Goal: Information Seeking & Learning: Learn about a topic

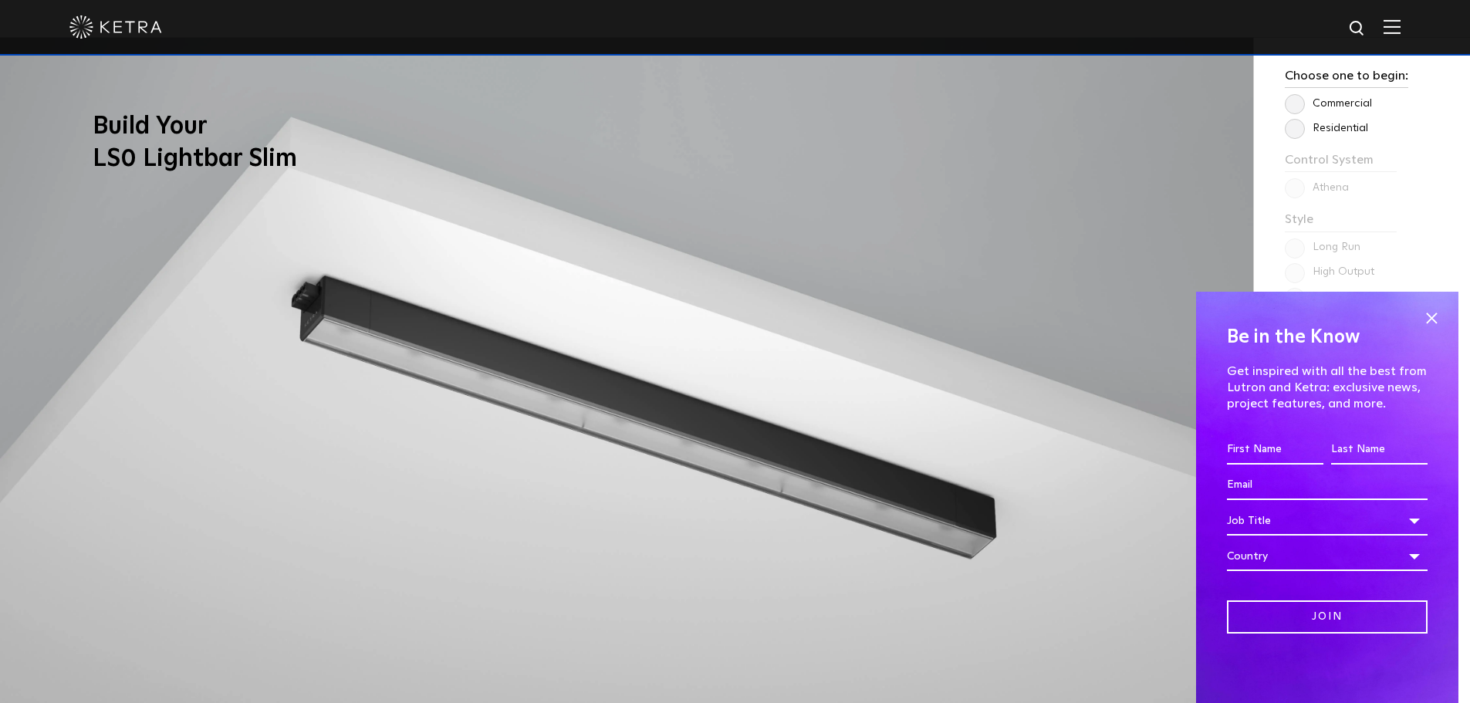
scroll to position [1235, 0]
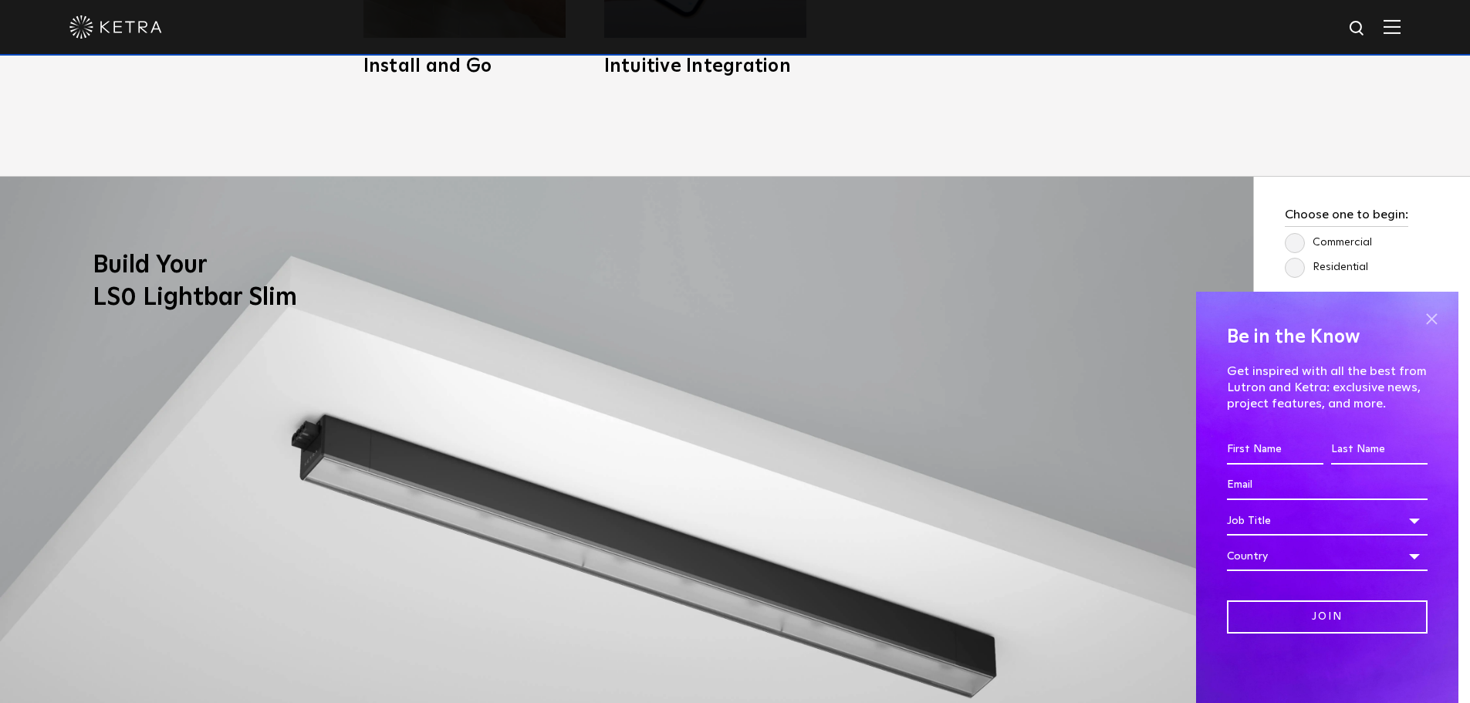
click at [1423, 317] on span at bounding box center [1431, 318] width 23 height 23
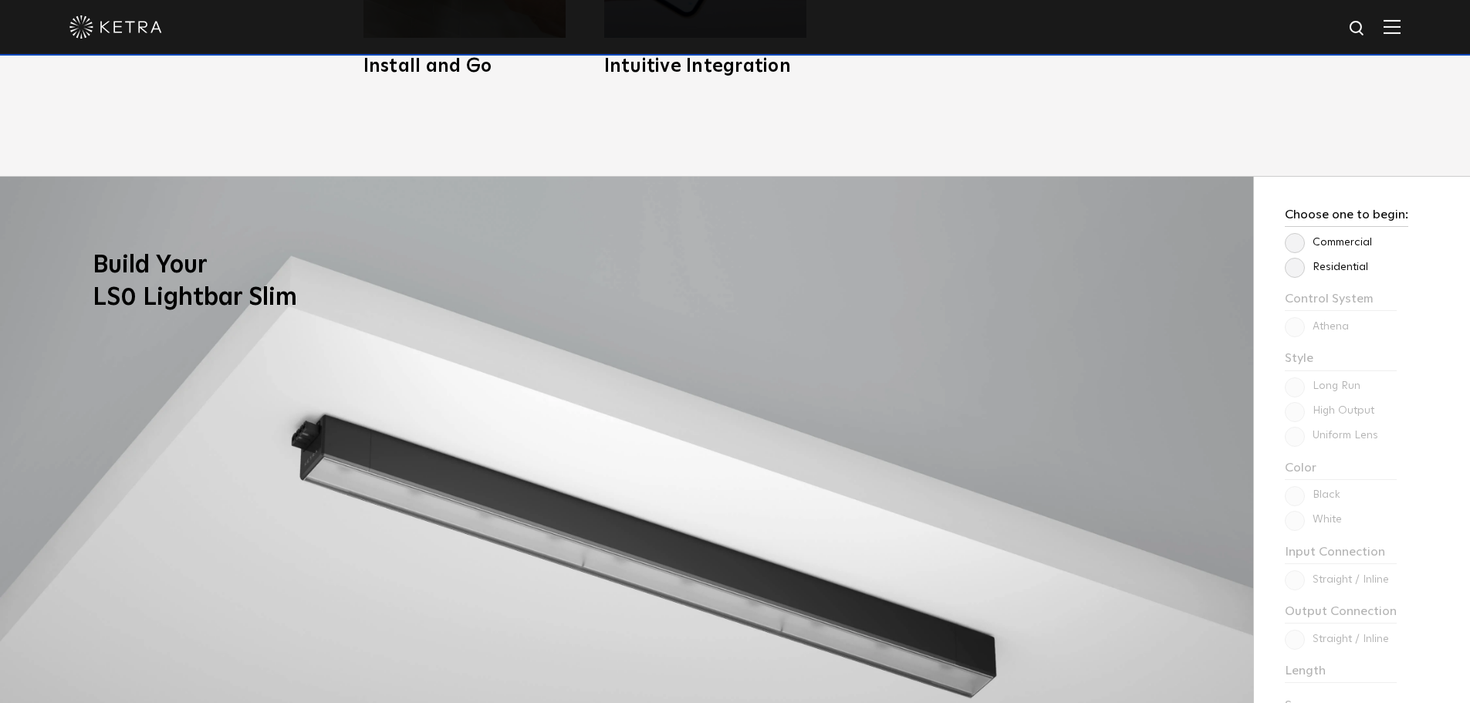
click at [1300, 265] on label "Residential" at bounding box center [1326, 267] width 83 height 13
click at [0, 0] on input "Residential" at bounding box center [0, 0] width 0 height 0
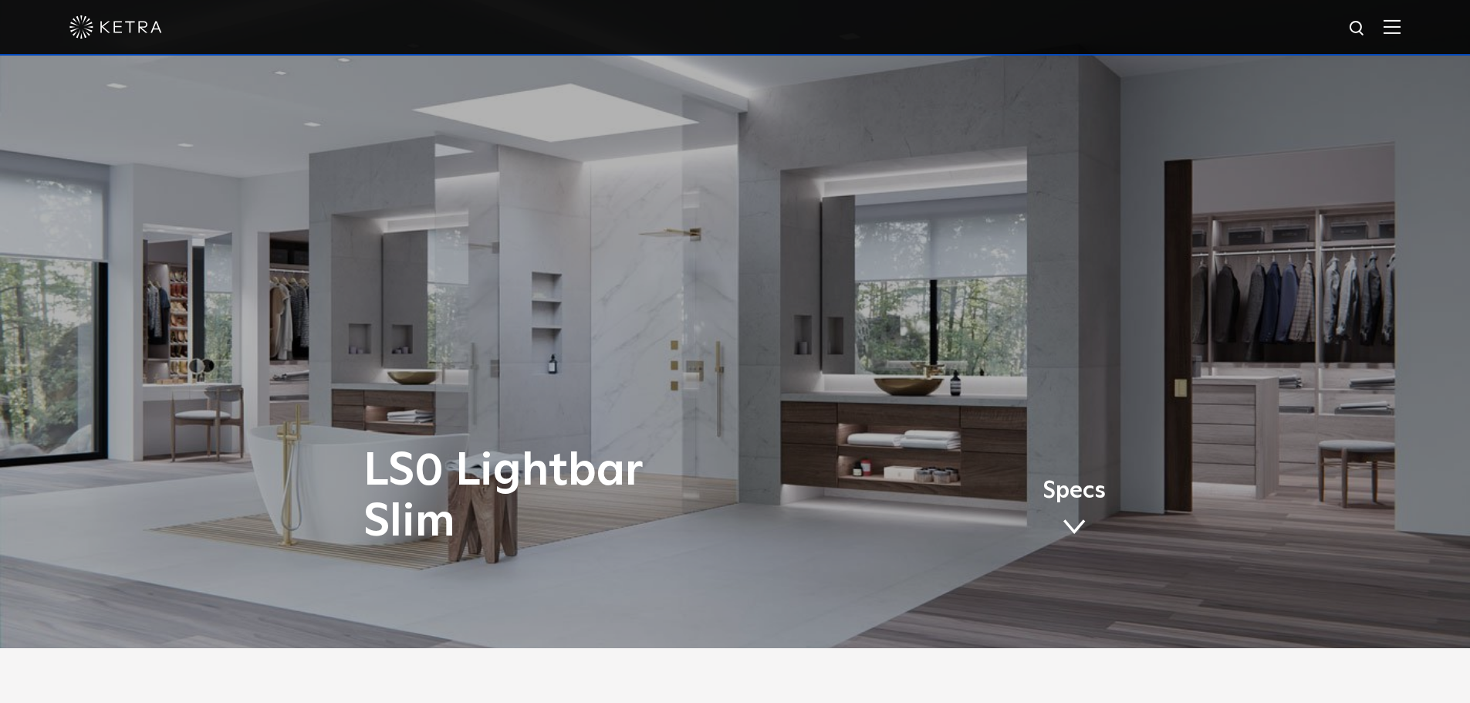
scroll to position [0, 0]
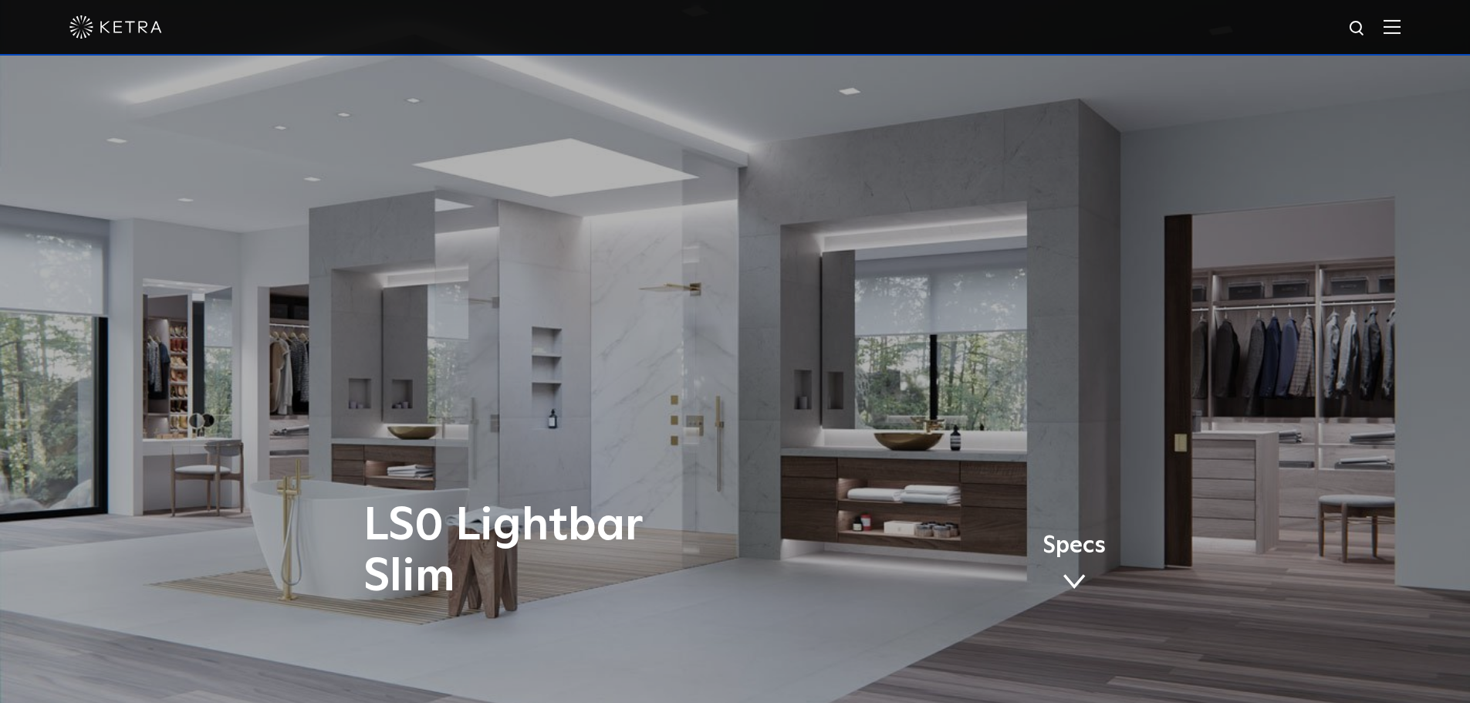
click at [1401, 34] on img at bounding box center [1392, 26] width 17 height 15
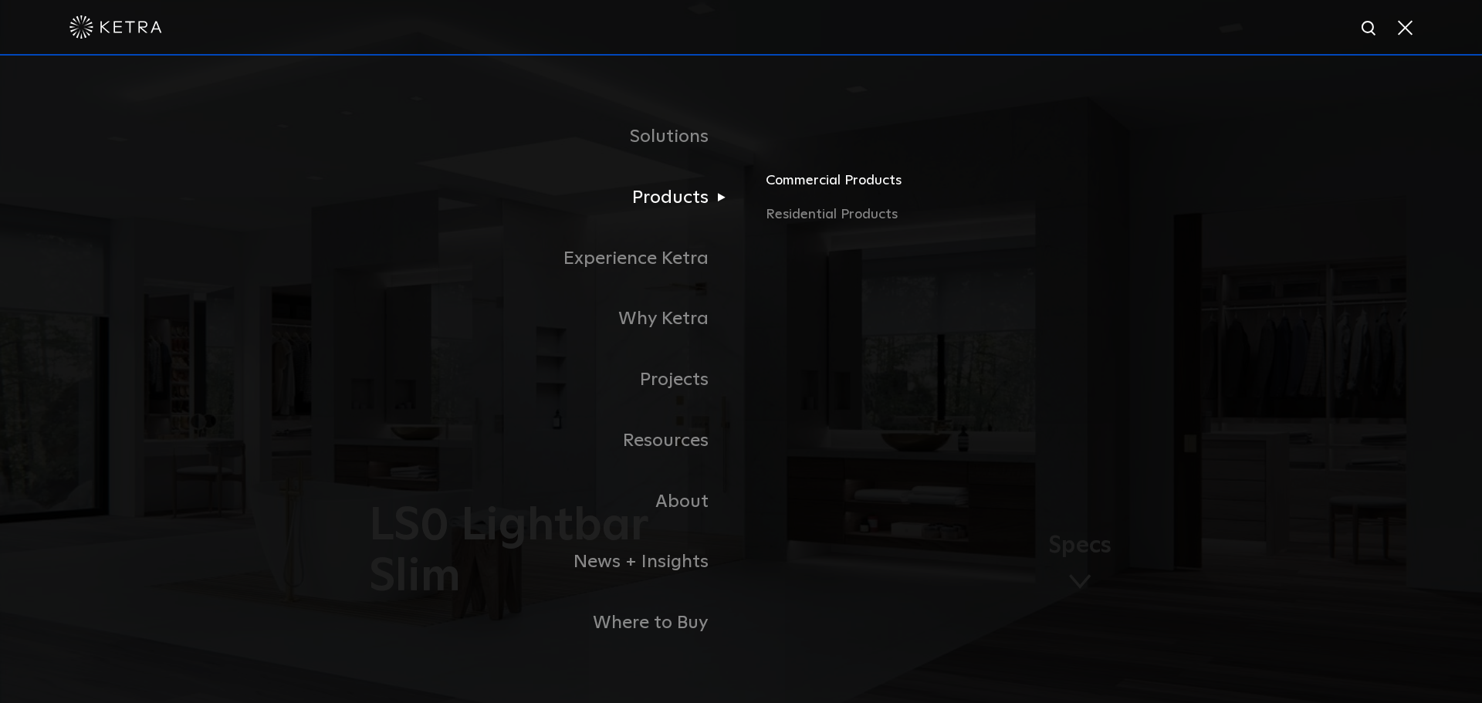
click at [818, 179] on link "Commercial Products" at bounding box center [946, 187] width 361 height 34
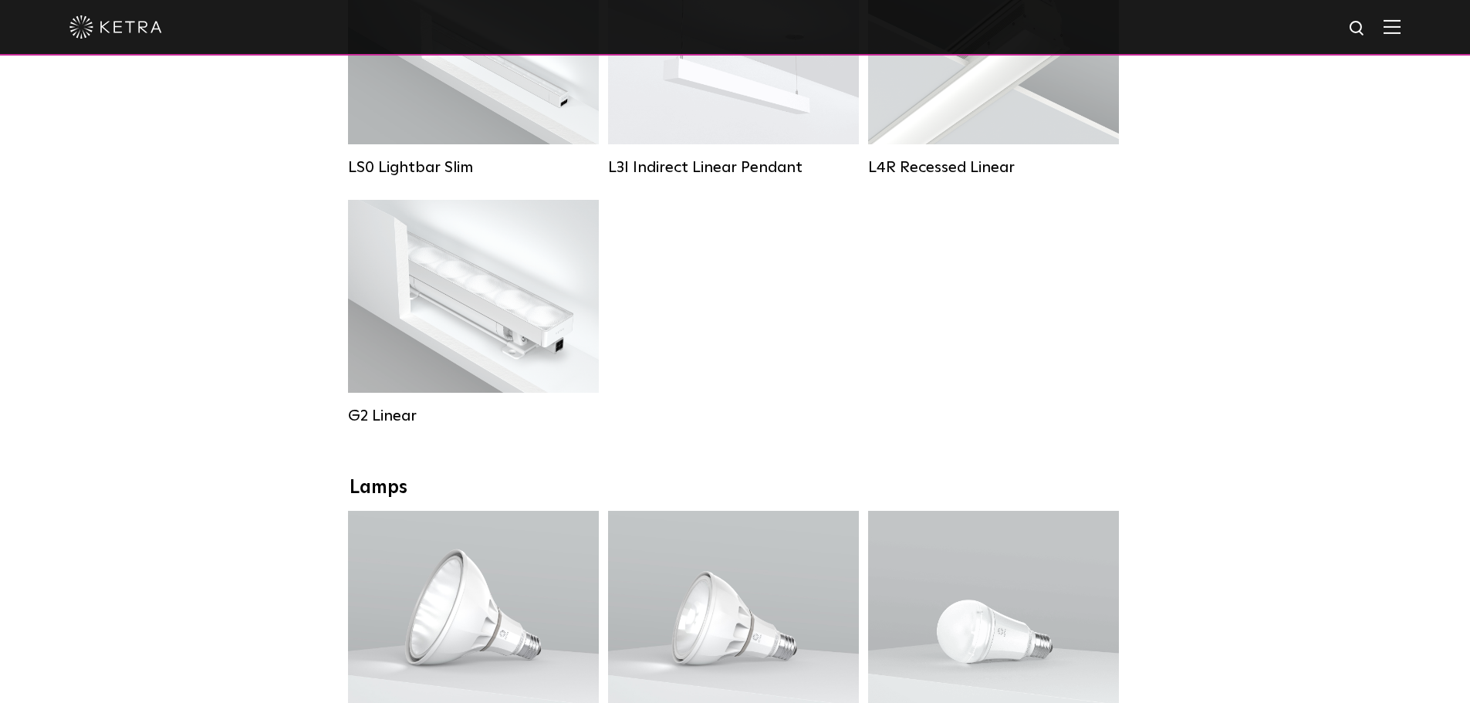
scroll to position [463, 0]
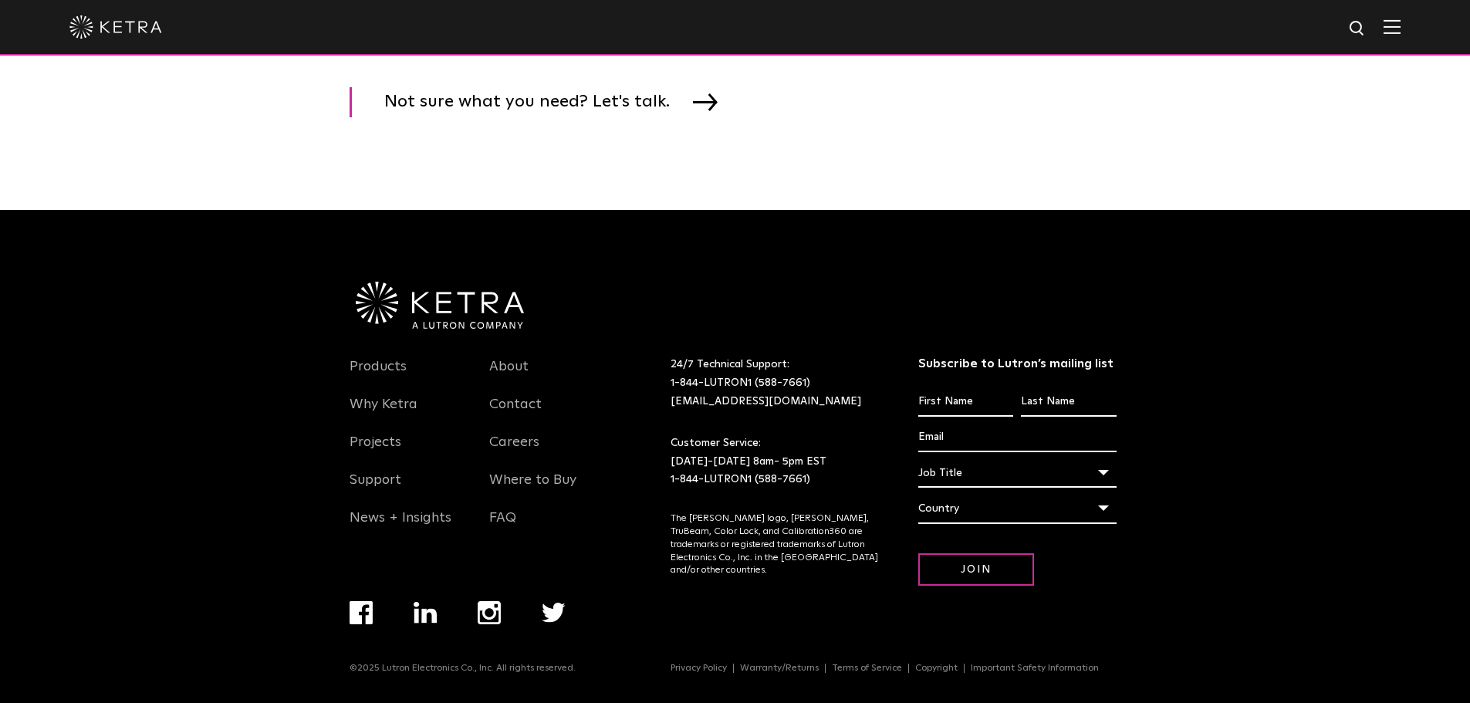
drag, startPoint x: 1221, startPoint y: 519, endPoint x: 1193, endPoint y: 299, distance: 221.0
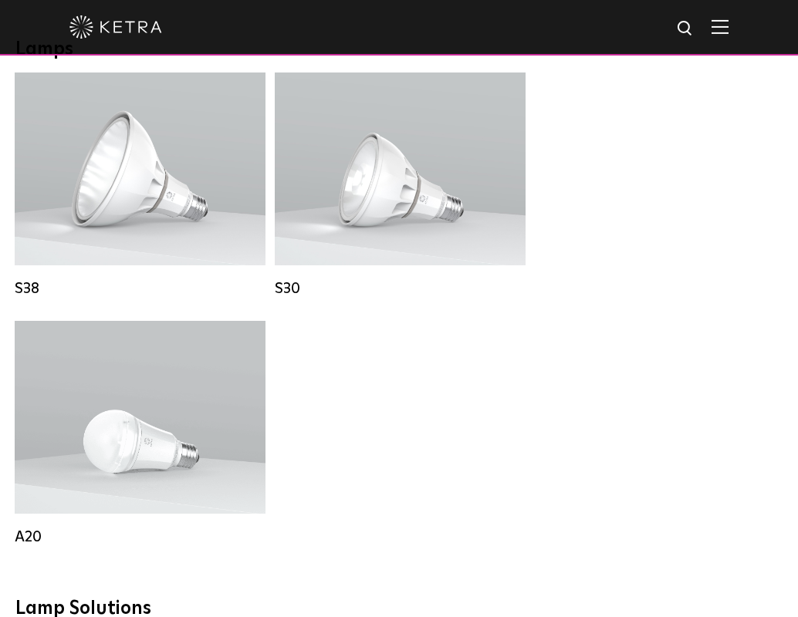
scroll to position [1636, 0]
